Goal: Communication & Community: Answer question/provide support

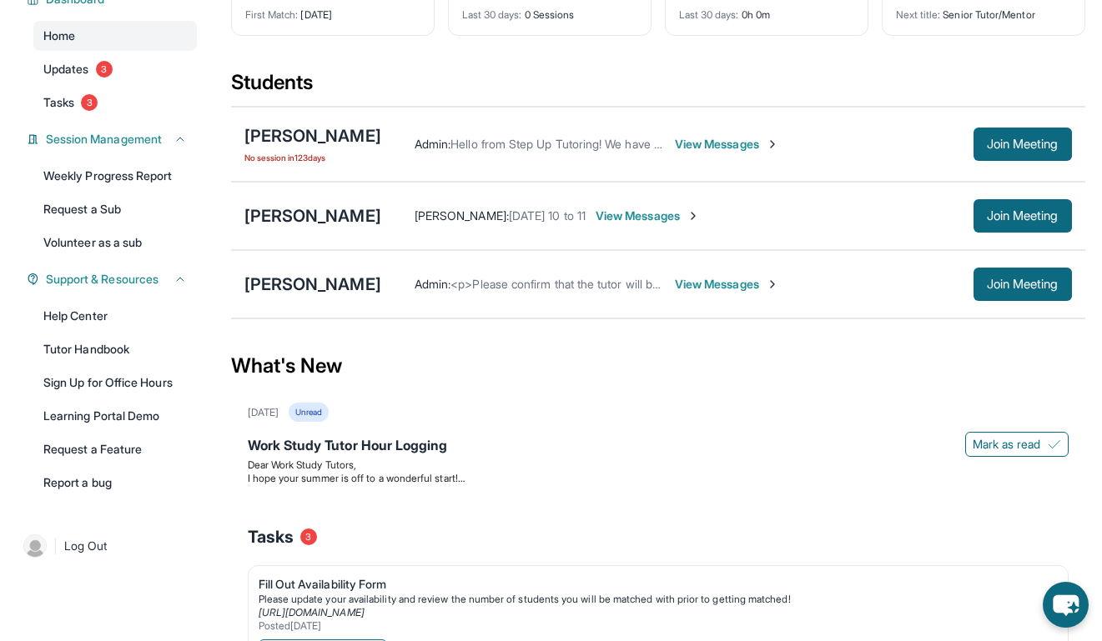
scroll to position [140, 0]
click at [614, 283] on span "<p>Please confirm that the tutor will be able to attend your first assigned mee…" at bounding box center [751, 283] width 602 height 14
click at [627, 284] on span "View Messages" at bounding box center [727, 283] width 104 height 17
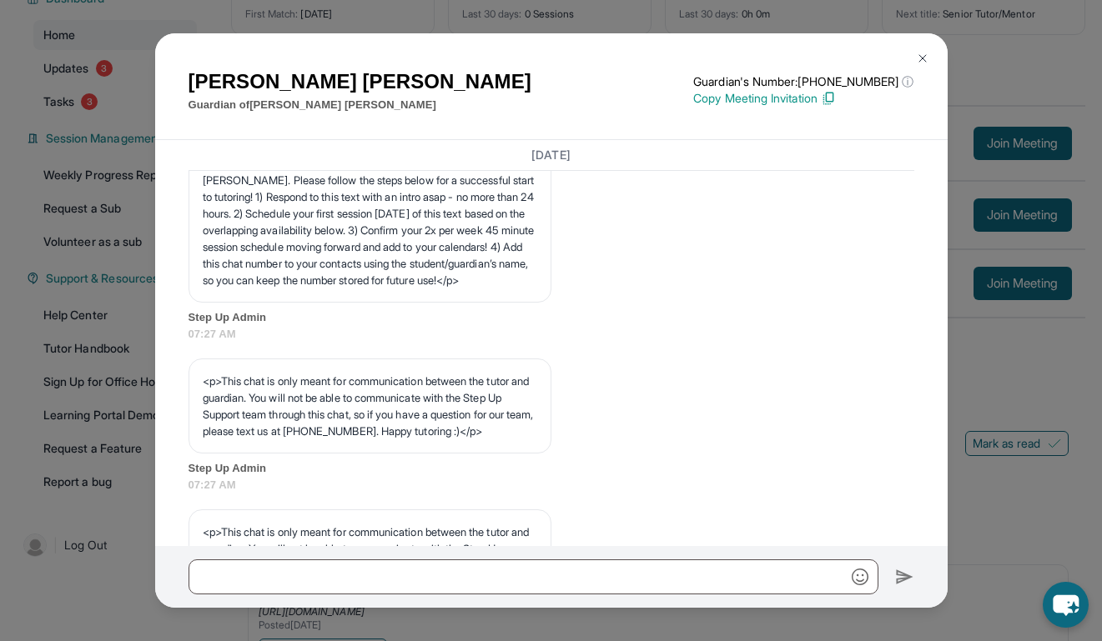
scroll to position [138, 0]
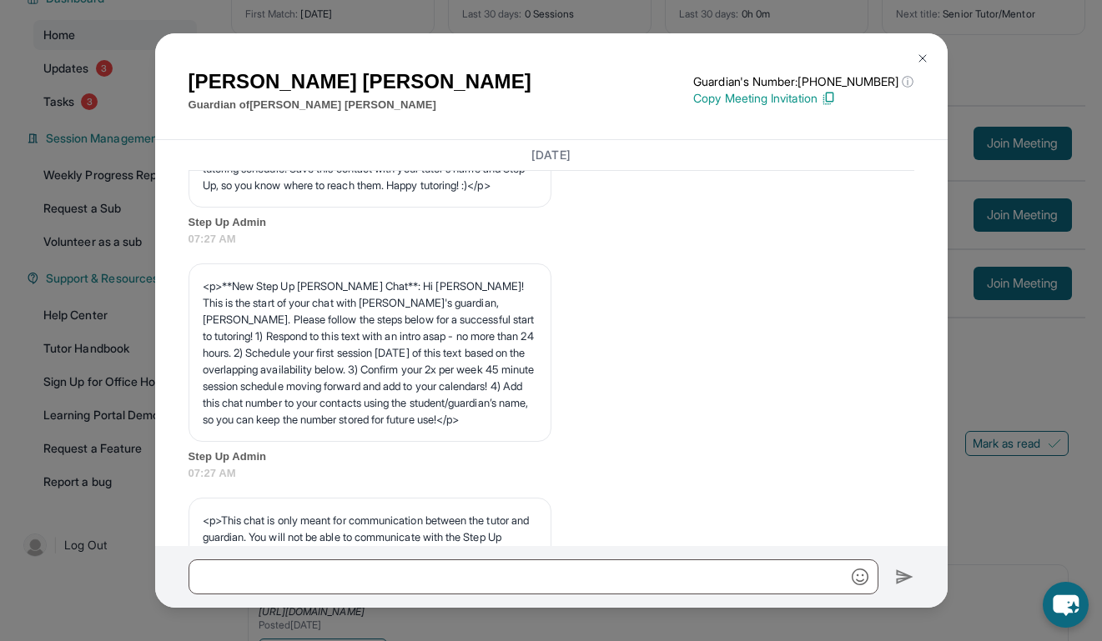
click at [627, 264] on div "[PERSON_NAME] Guardian of [PERSON_NAME] Guardian's Number: [PHONE_NUMBER] ⓘ Thi…" at bounding box center [551, 320] width 1102 height 641
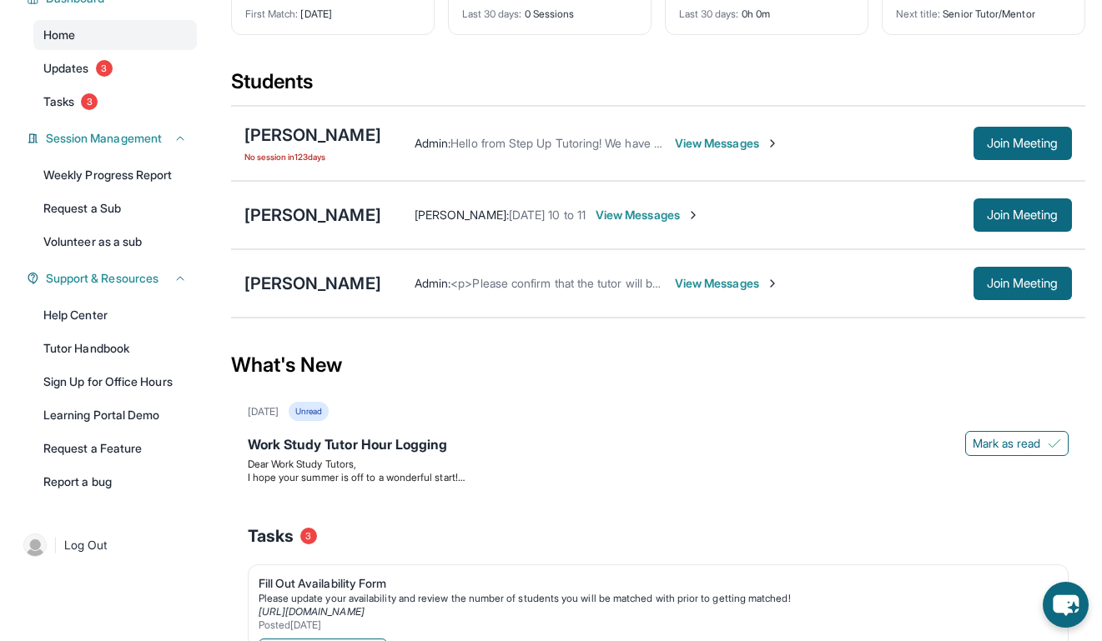
click at [627, 217] on span "View Messages" at bounding box center [647, 215] width 104 height 17
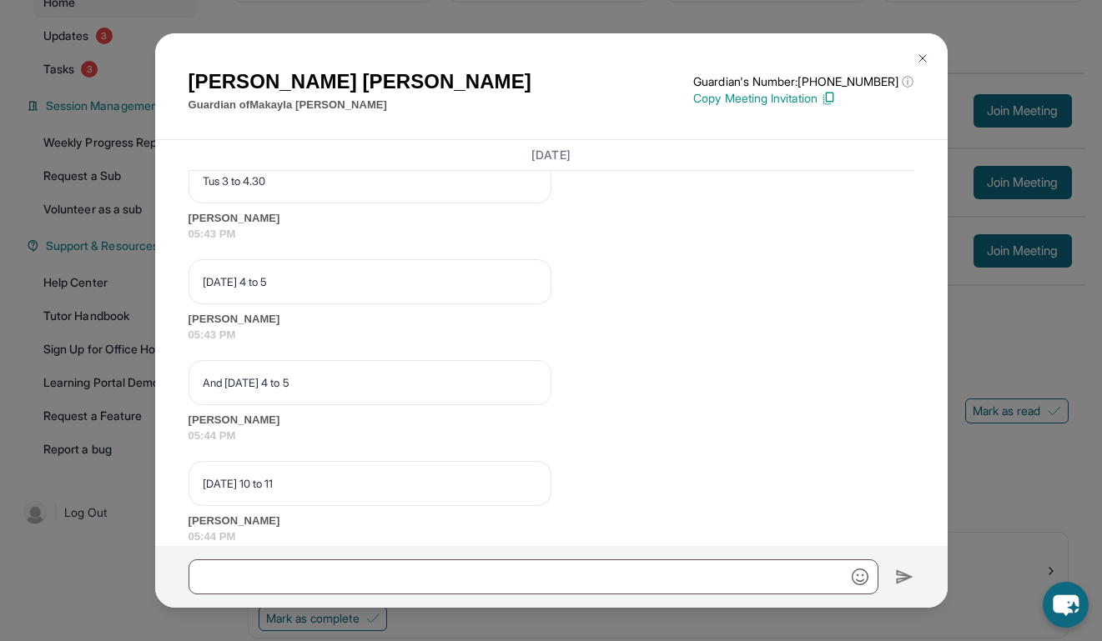
scroll to position [1742, 0]
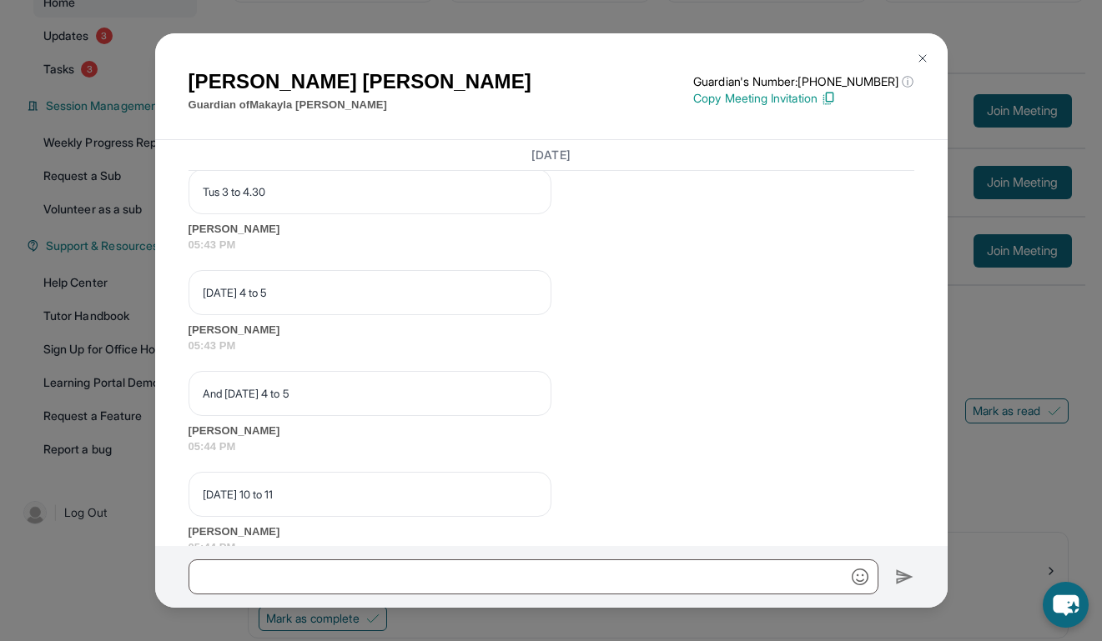
click at [627, 64] on button at bounding box center [922, 58] width 33 height 33
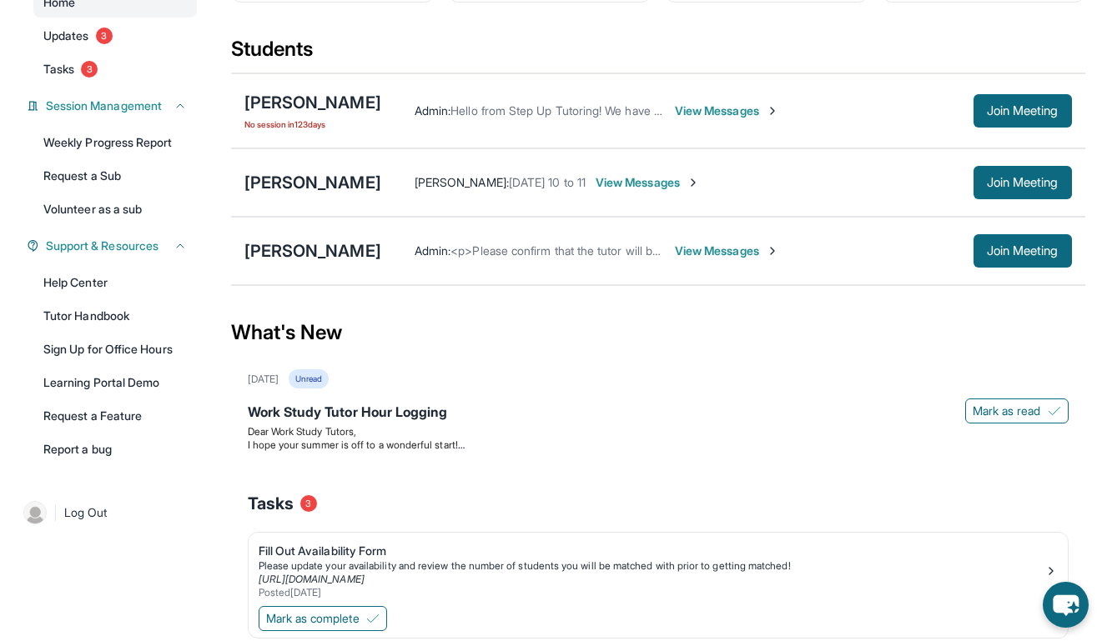
click at [627, 254] on span "View Messages" at bounding box center [727, 251] width 104 height 17
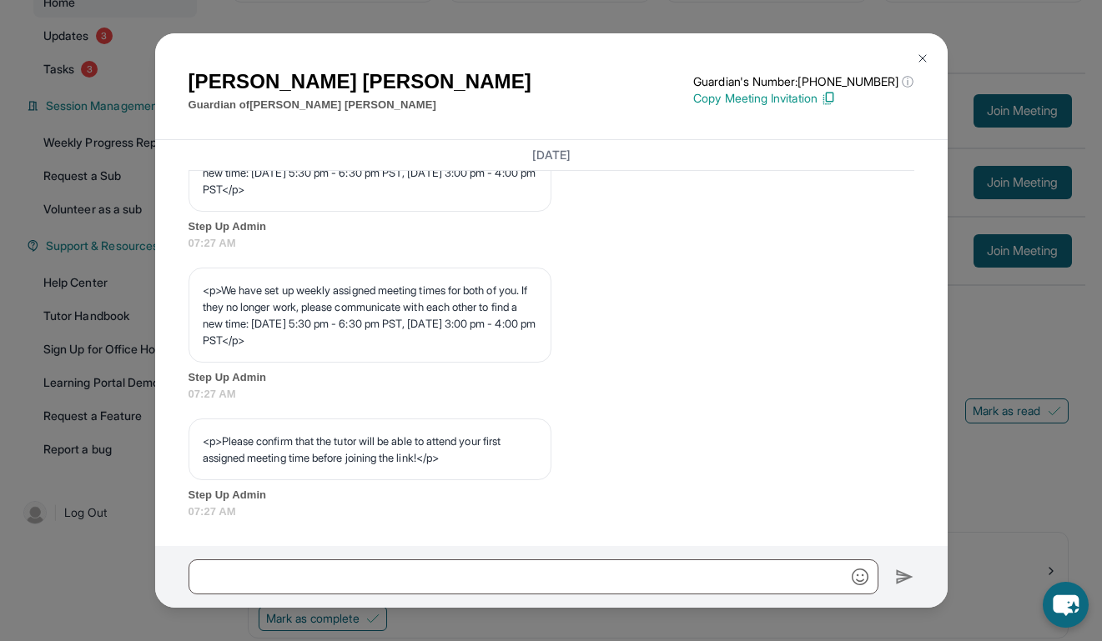
scroll to position [872, 0]
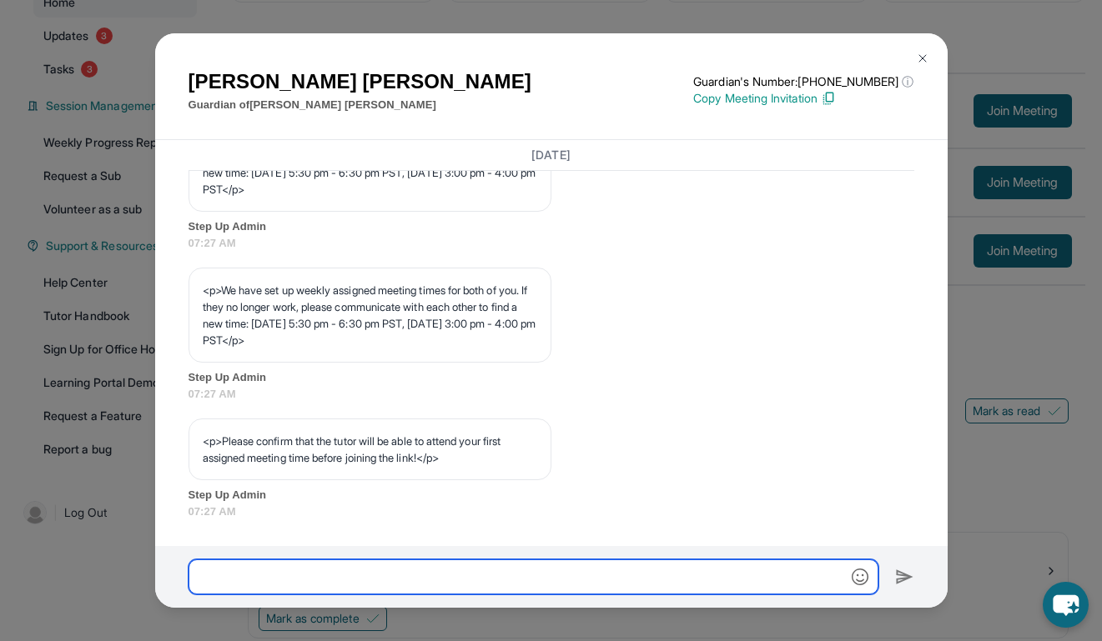
click at [469, 564] on input "text" at bounding box center [533, 577] width 690 height 35
type input "*"
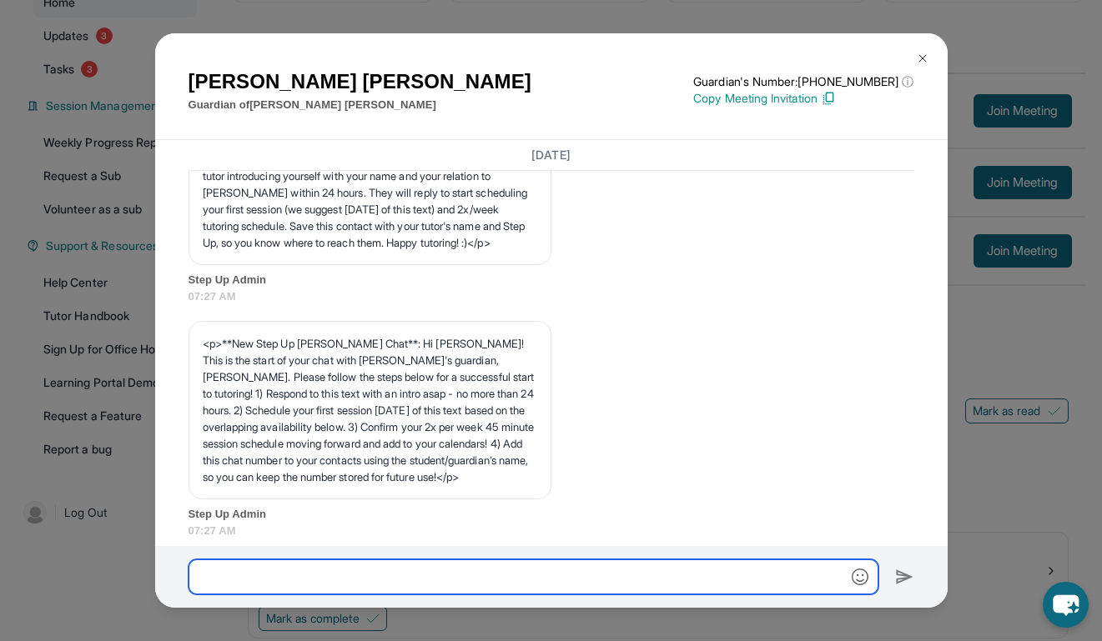
scroll to position [0, 0]
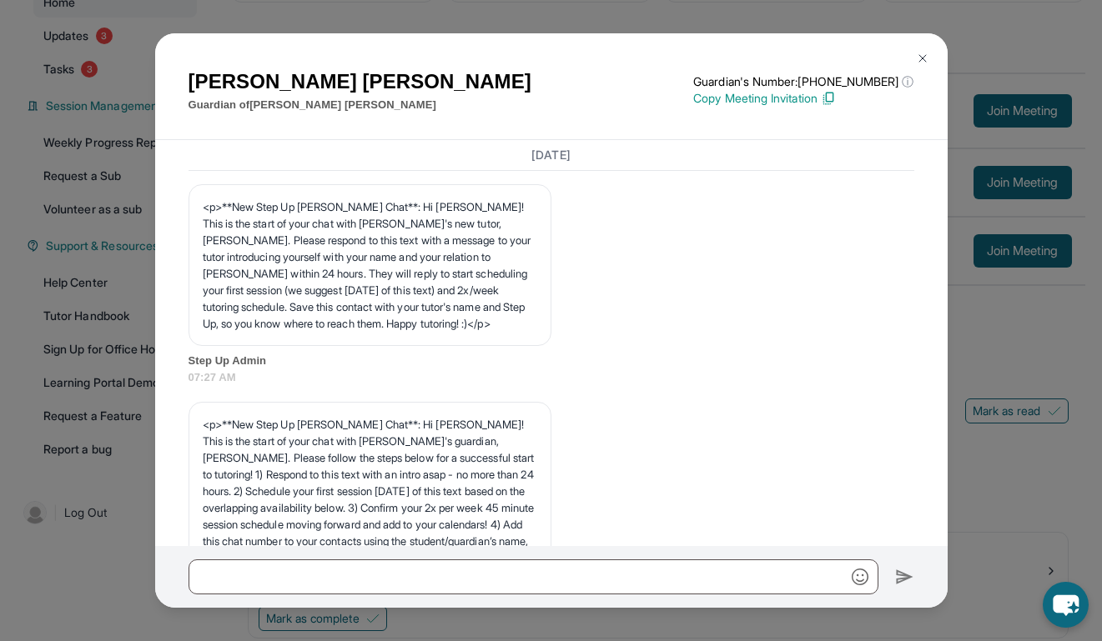
click at [627, 50] on button at bounding box center [922, 58] width 33 height 33
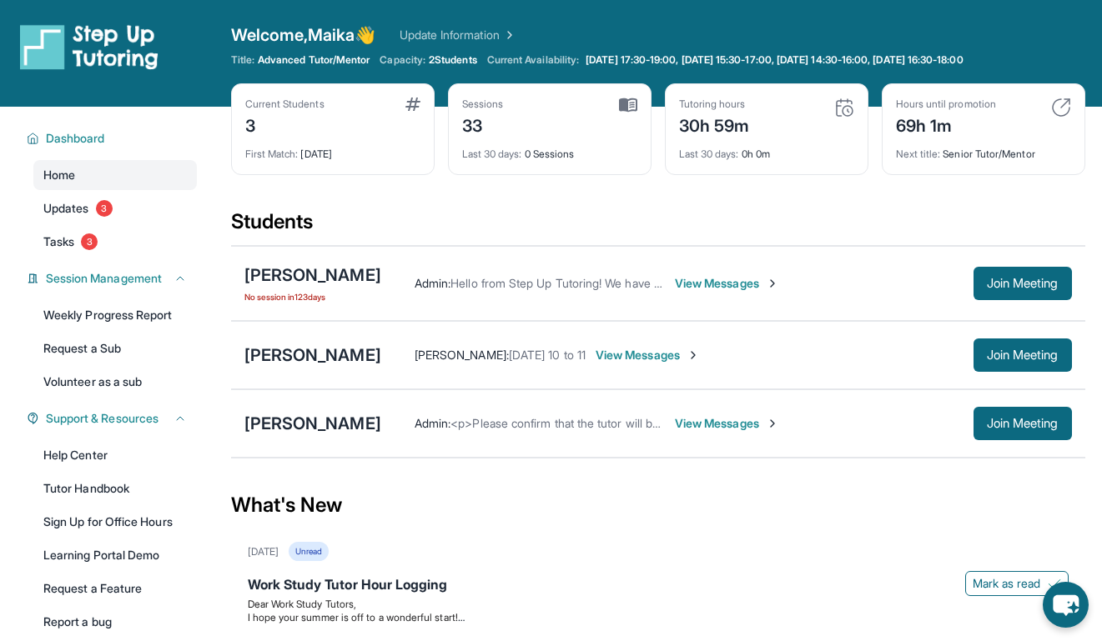
click at [627, 277] on span "View Messages" at bounding box center [727, 283] width 104 height 17
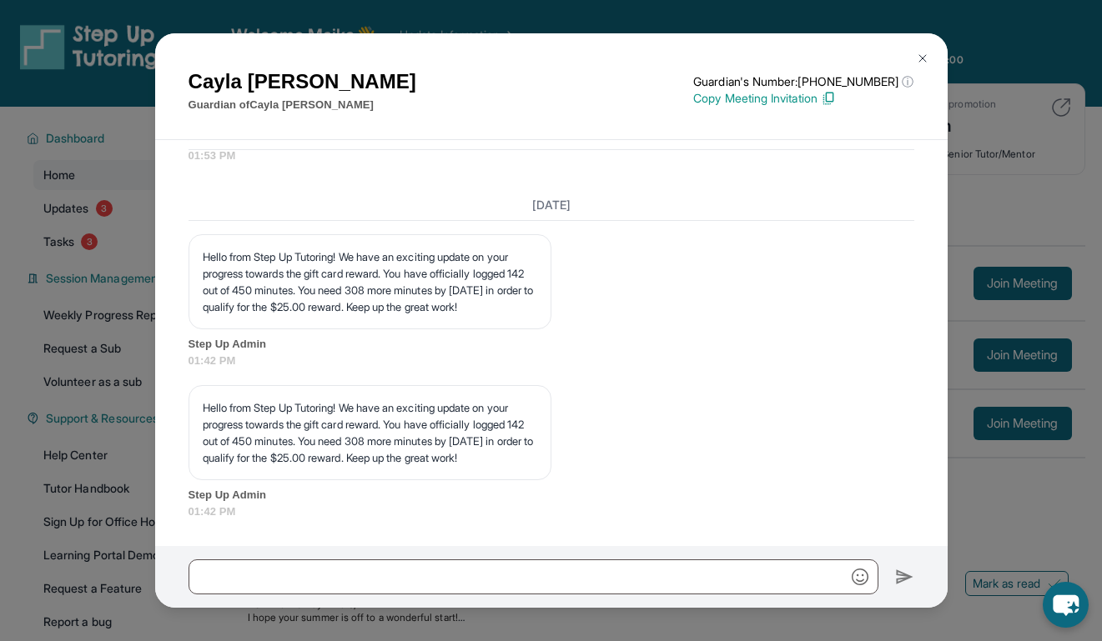
scroll to position [33675, 0]
click at [627, 59] on img at bounding box center [922, 58] width 13 height 13
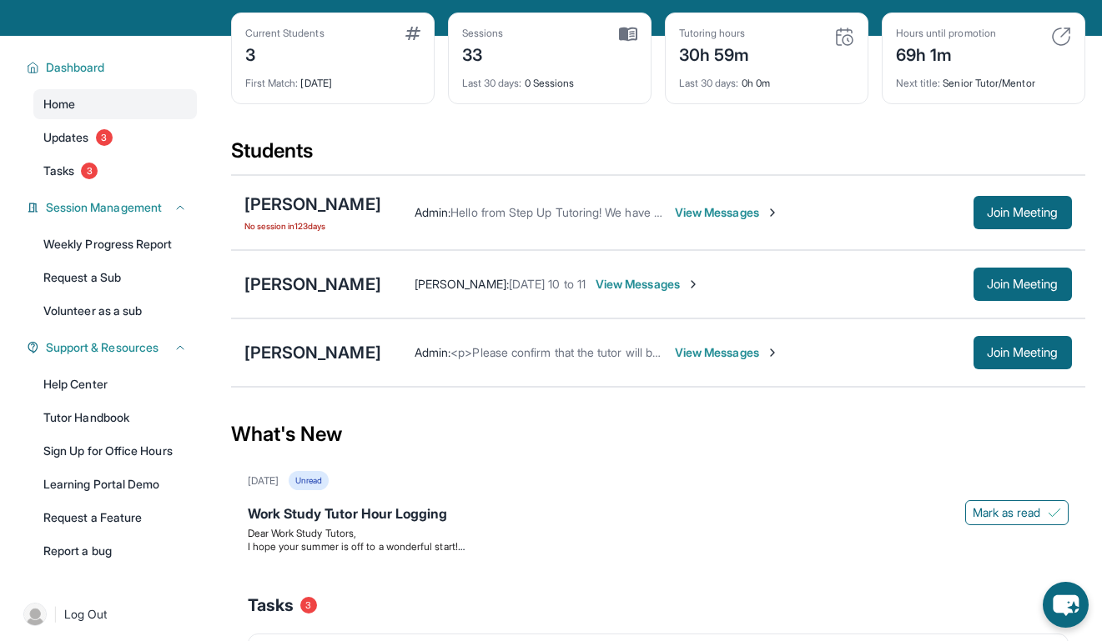
scroll to position [73, 0]
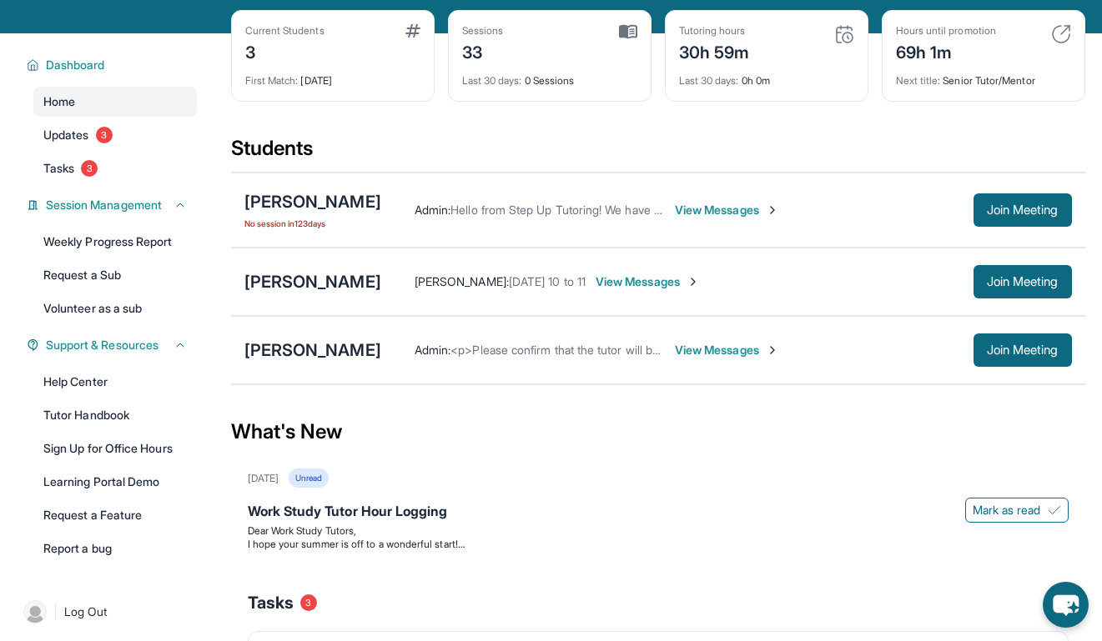
click at [627, 290] on div "[PERSON_NAME] : [DATE] 10 to 11 View Messages Join Meeting" at bounding box center [726, 281] width 691 height 33
click at [627, 276] on span "View Messages" at bounding box center [647, 282] width 104 height 17
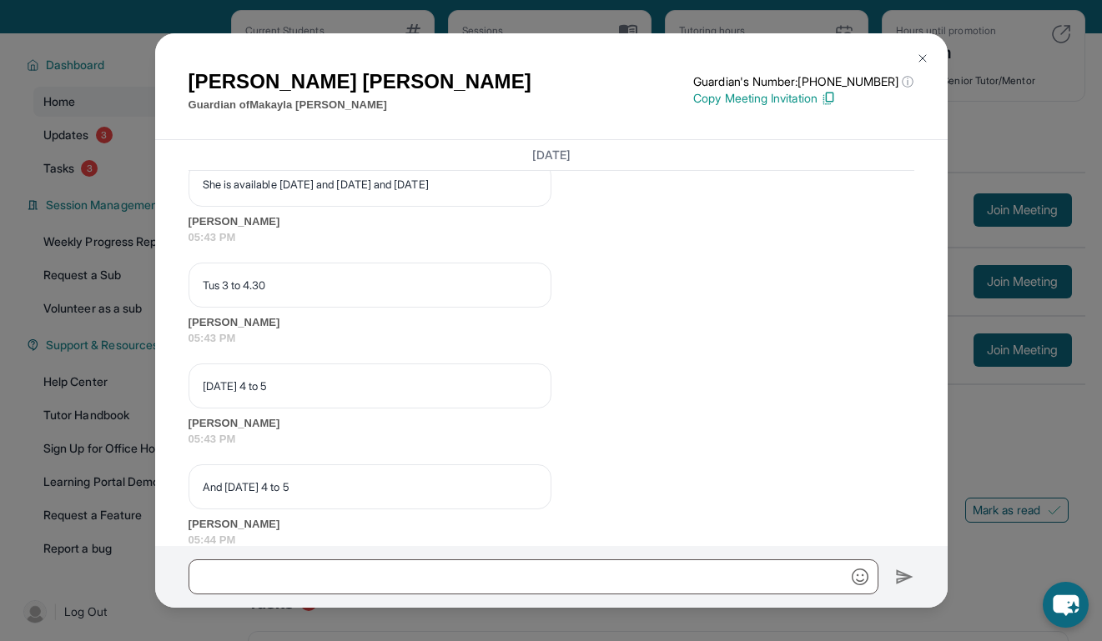
scroll to position [1650, 0]
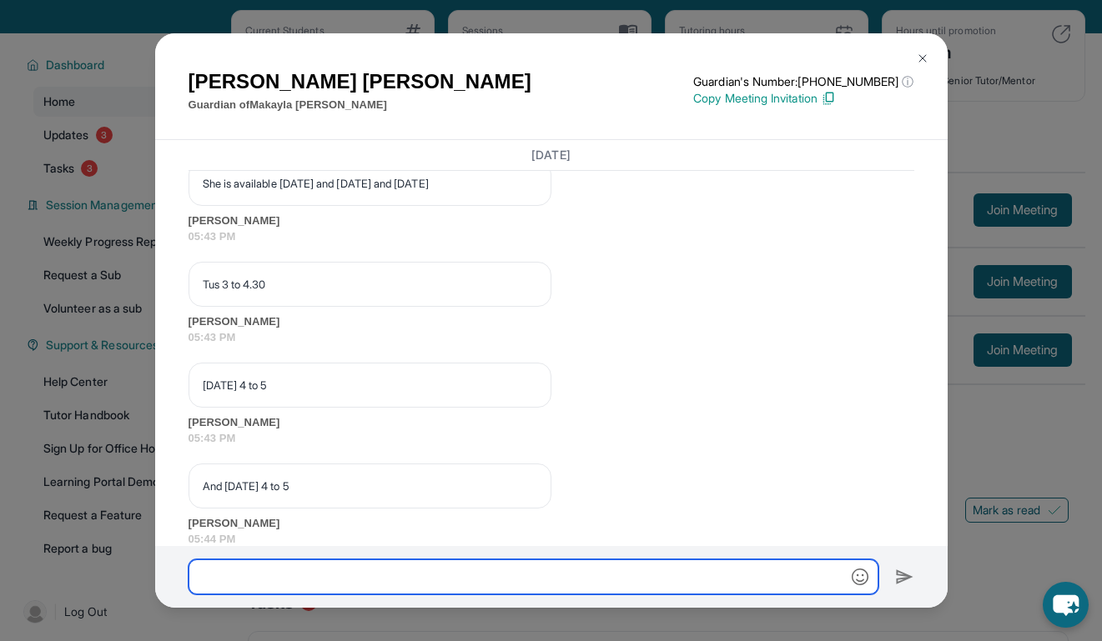
click at [326, 590] on input "text" at bounding box center [533, 577] width 690 height 35
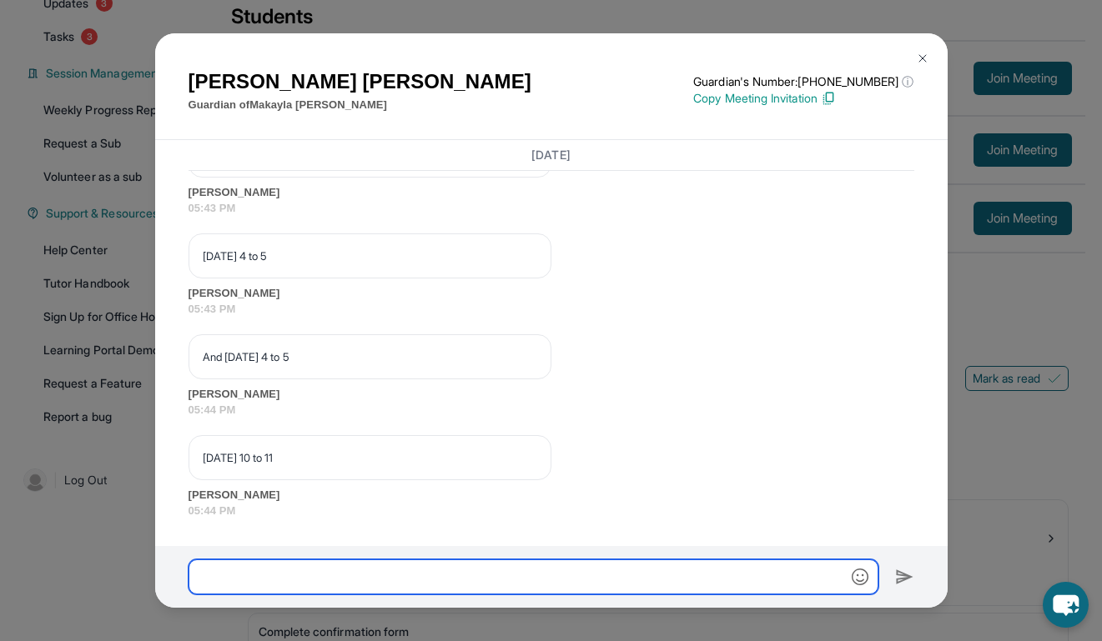
scroll to position [222, 0]
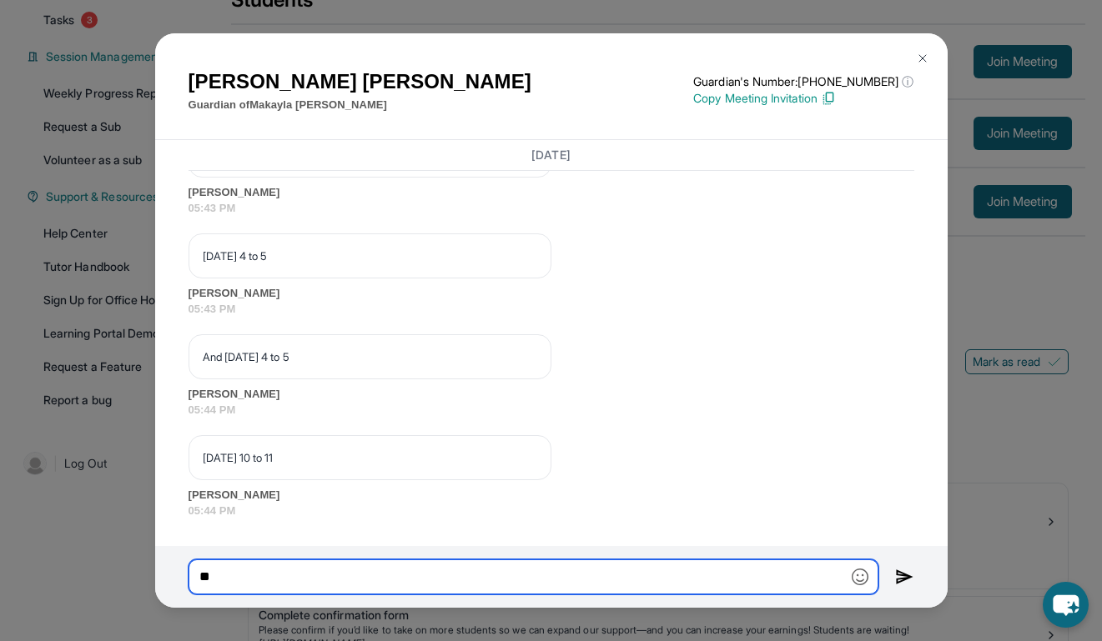
type input "*"
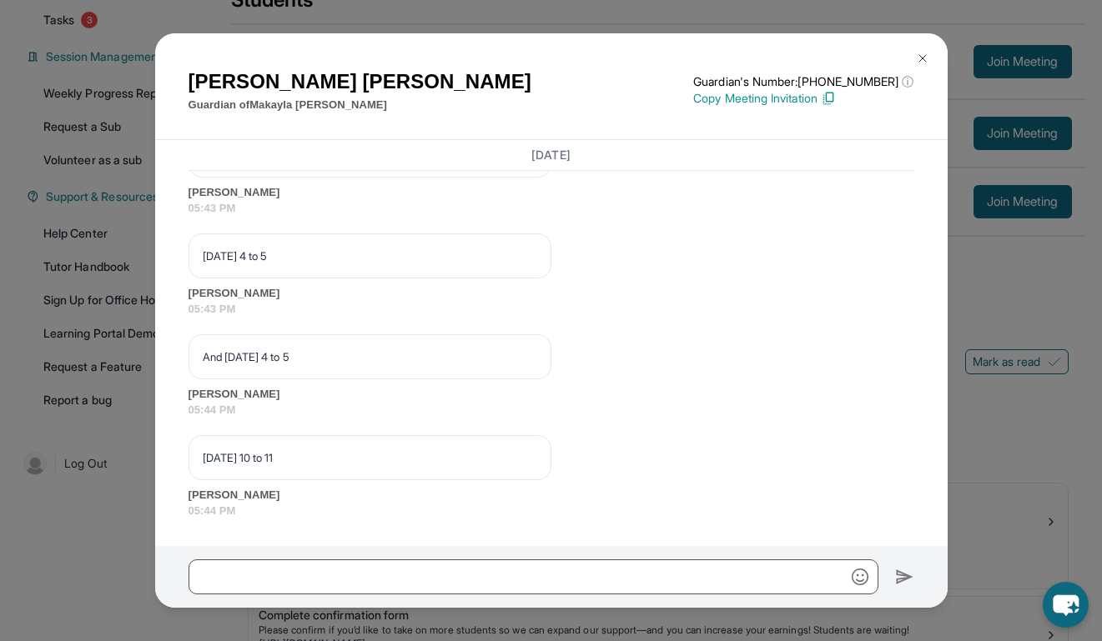
click at [627, 56] on img at bounding box center [922, 58] width 13 height 13
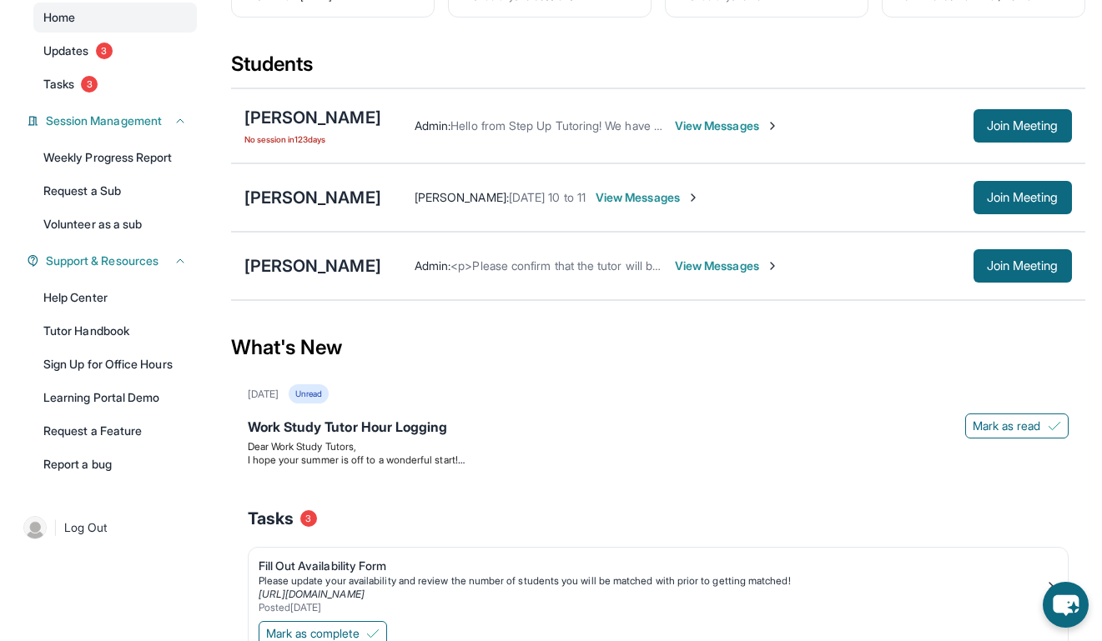
scroll to position [0, 0]
